Goal: Transaction & Acquisition: Subscribe to service/newsletter

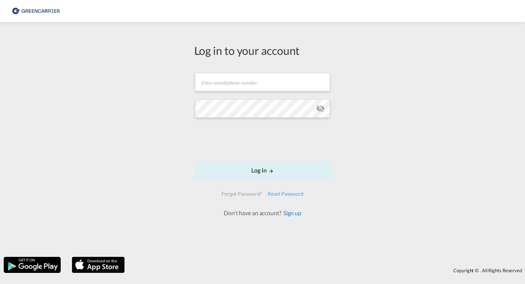
click at [298, 214] on link "Sign up" at bounding box center [291, 212] width 20 height 7
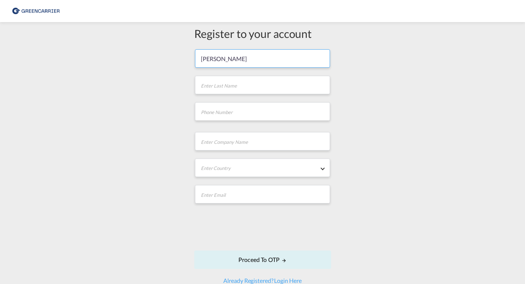
type input "[PERSON_NAME]"
type input "Zaras"
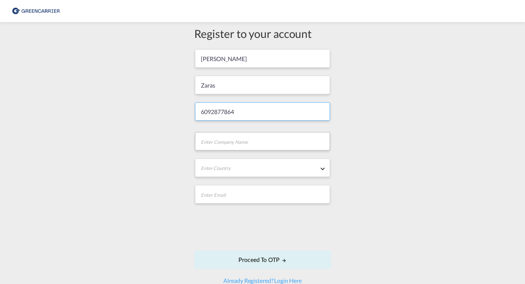
type input "6092877864"
type input "Jet Black Group"
click at [240, 169] on div "[GEOGRAPHIC_DATA]" at bounding box center [230, 168] width 59 height 7
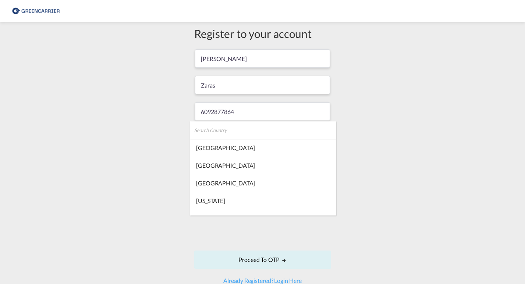
scroll to position [4236, 0]
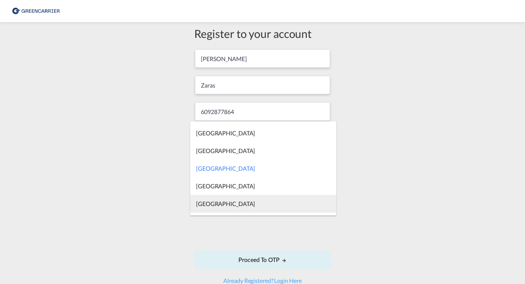
click at [220, 199] on md-option "[GEOGRAPHIC_DATA]" at bounding box center [263, 204] width 146 height 18
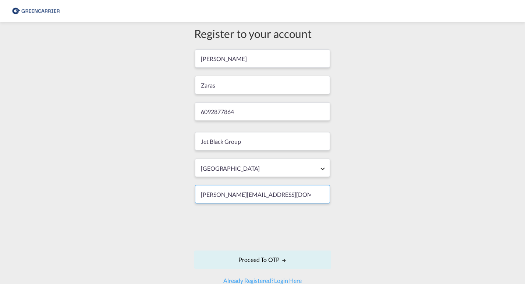
type input "[PERSON_NAME][EMAIL_ADDRESS][DOMAIN_NAME]"
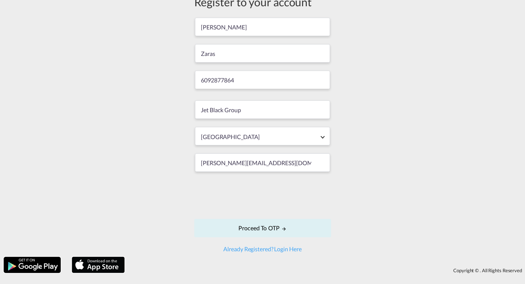
scroll to position [32, 0]
click at [276, 226] on button "Proceed to OTP" at bounding box center [262, 228] width 137 height 18
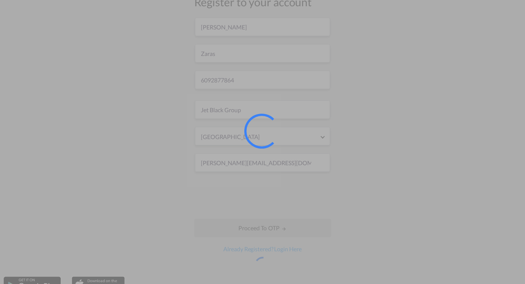
scroll to position [0, 0]
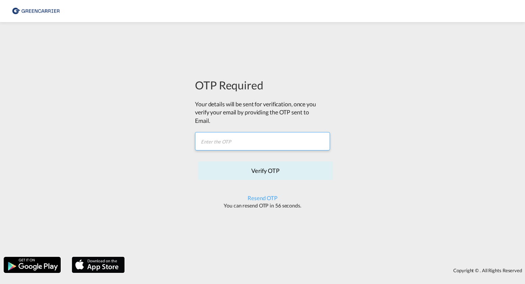
click at [240, 140] on input "text" at bounding box center [262, 141] width 135 height 18
type input "V163UT"
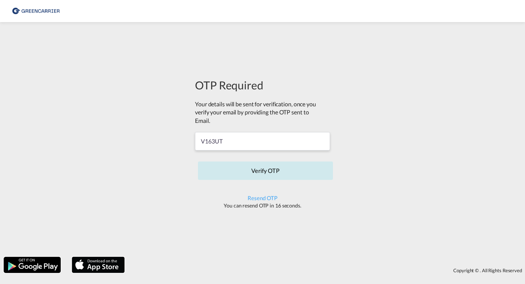
click at [301, 173] on button "Verify OTP" at bounding box center [265, 171] width 135 height 18
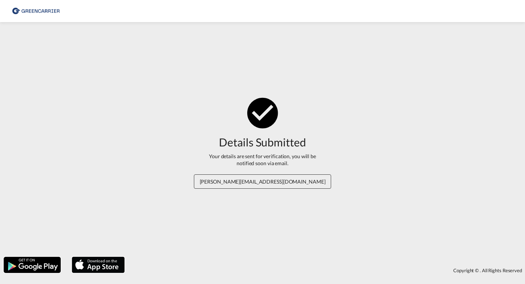
click at [37, 6] on img at bounding box center [36, 11] width 50 height 17
click at [37, 10] on img at bounding box center [36, 11] width 50 height 17
